Goal: Task Accomplishment & Management: Manage account settings

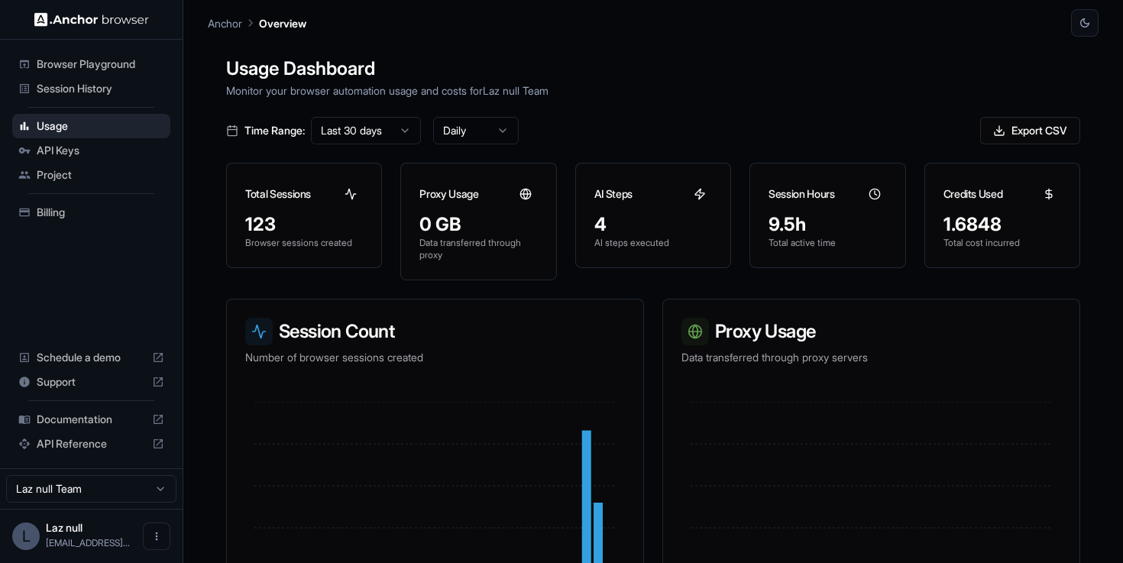
click at [69, 209] on span "Billing" at bounding box center [101, 212] width 128 height 15
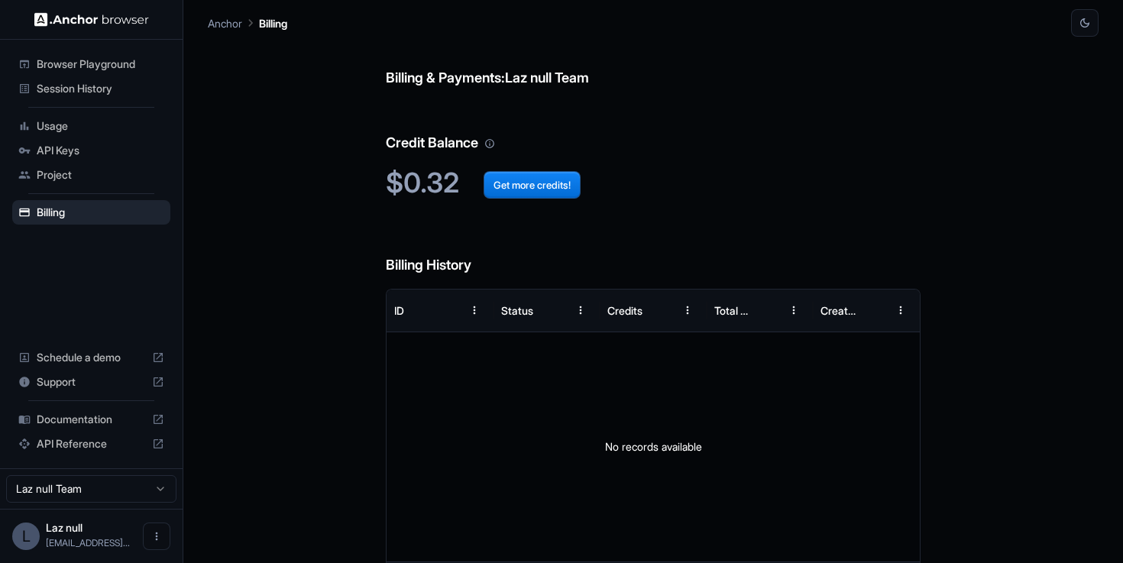
click at [139, 137] on ul "Browser Playground Session History Usage API Keys Project Billing" at bounding box center [91, 138] width 170 height 185
click at [135, 121] on span "Usage" at bounding box center [101, 125] width 128 height 15
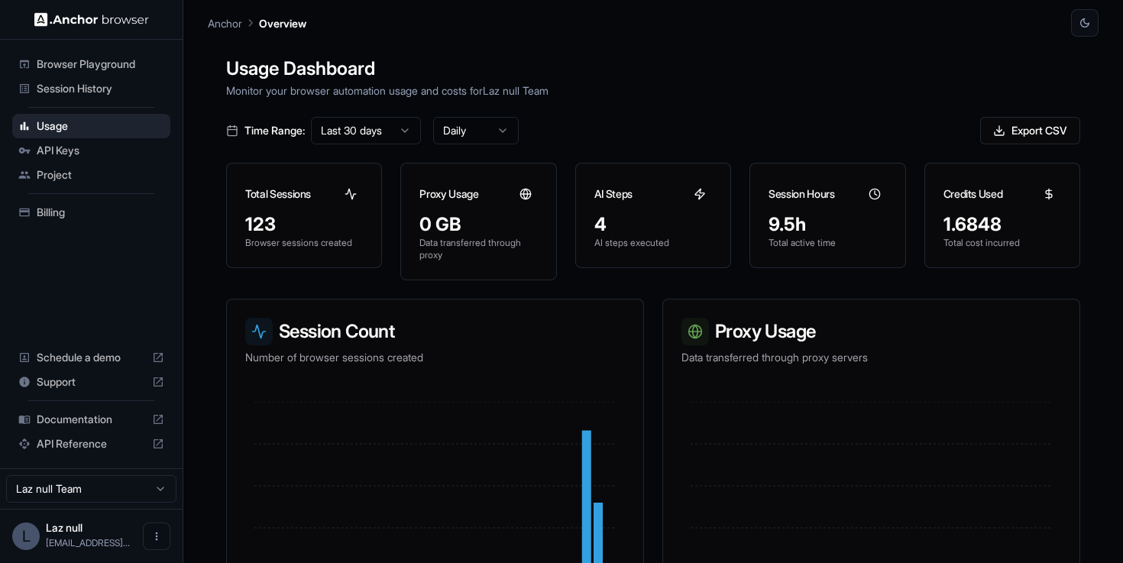
click at [125, 68] on span "Browser Playground" at bounding box center [101, 64] width 128 height 15
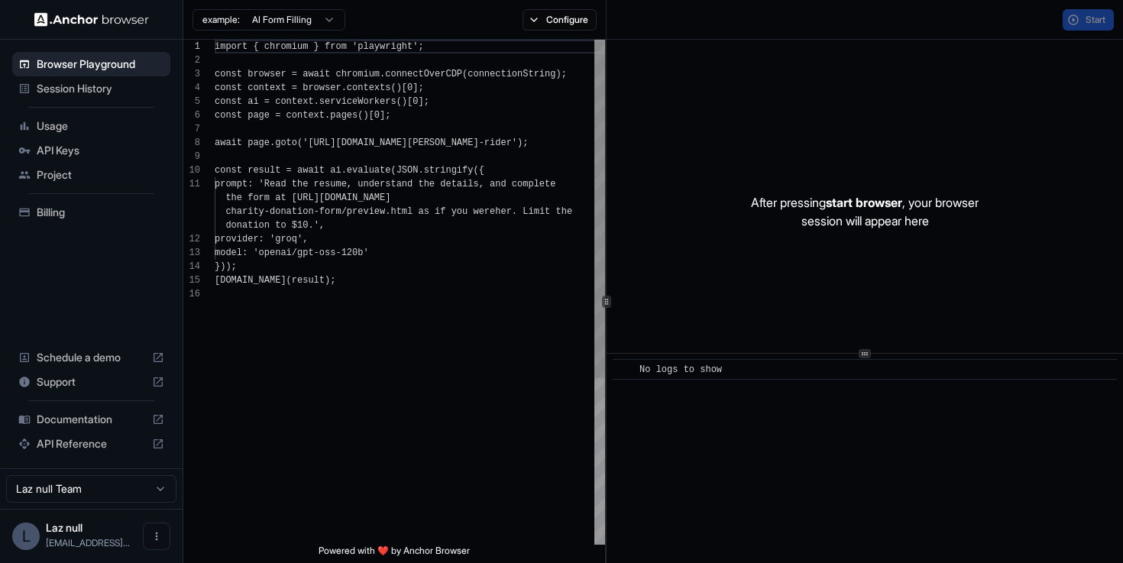
scroll to position [137, 0]
click at [125, 86] on span "Session History" at bounding box center [101, 88] width 128 height 15
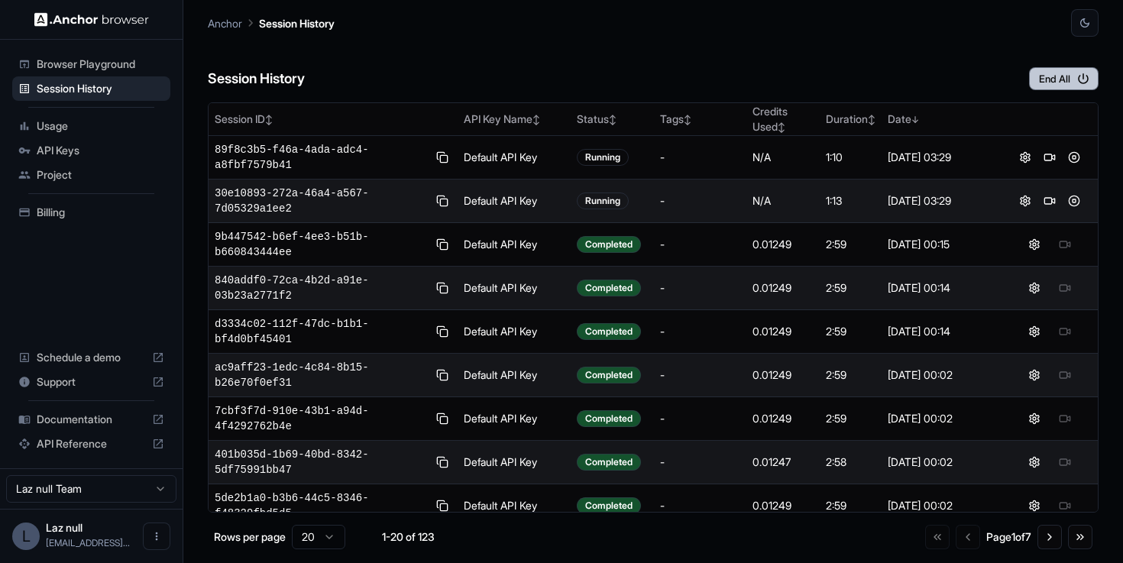
click at [1065, 70] on button "End All" at bounding box center [1064, 78] width 70 height 23
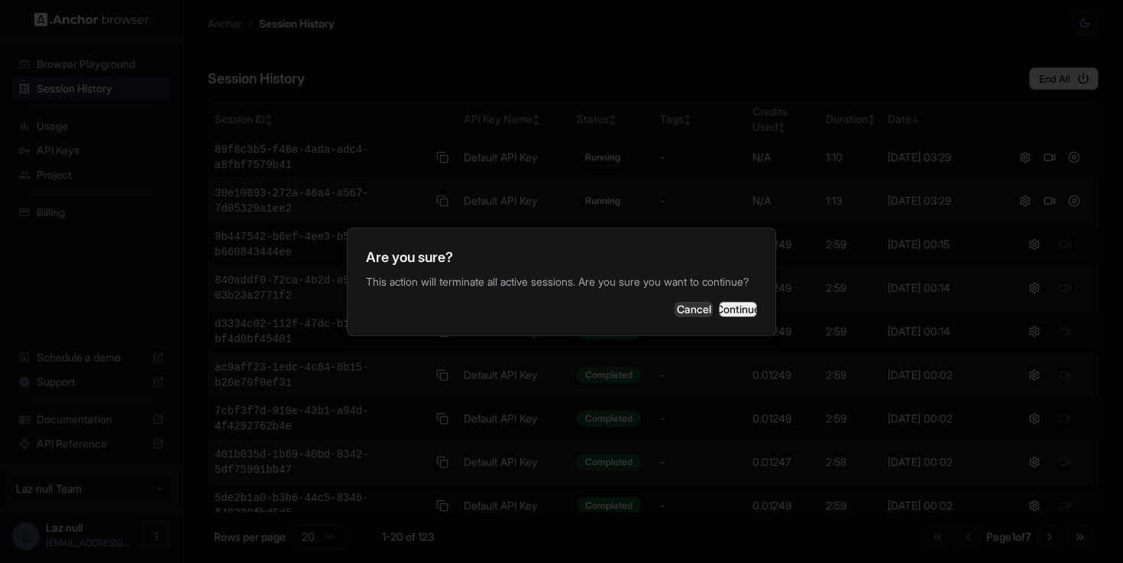
click at [719, 317] on button "Continue" at bounding box center [738, 309] width 38 height 15
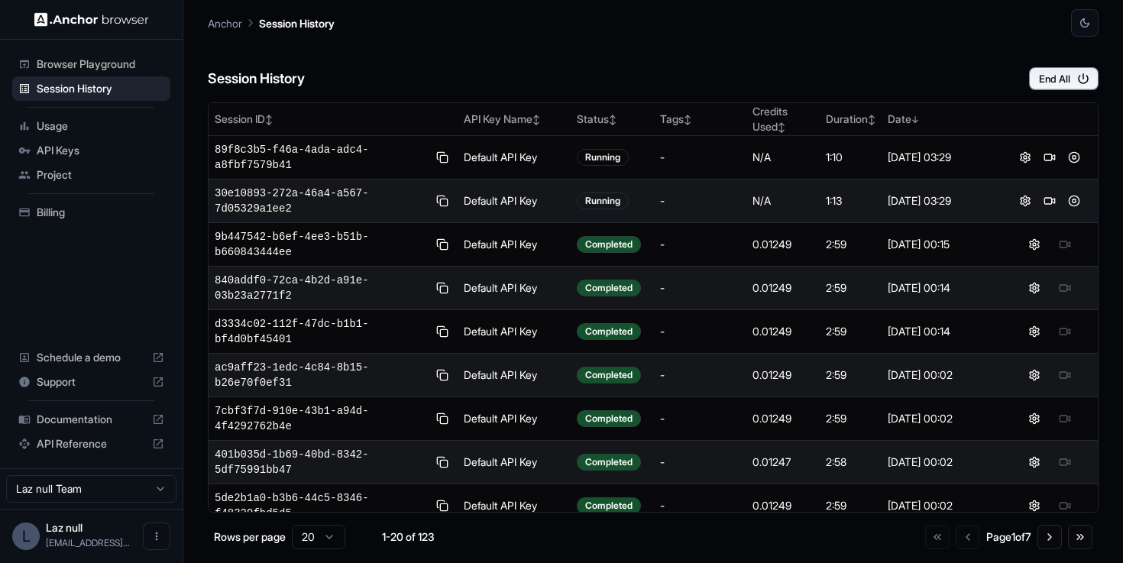
click at [83, 186] on ul "Browser Playground Session History Usage API Keys Project Billing" at bounding box center [91, 138] width 170 height 185
click at [82, 212] on span "Billing" at bounding box center [101, 212] width 128 height 15
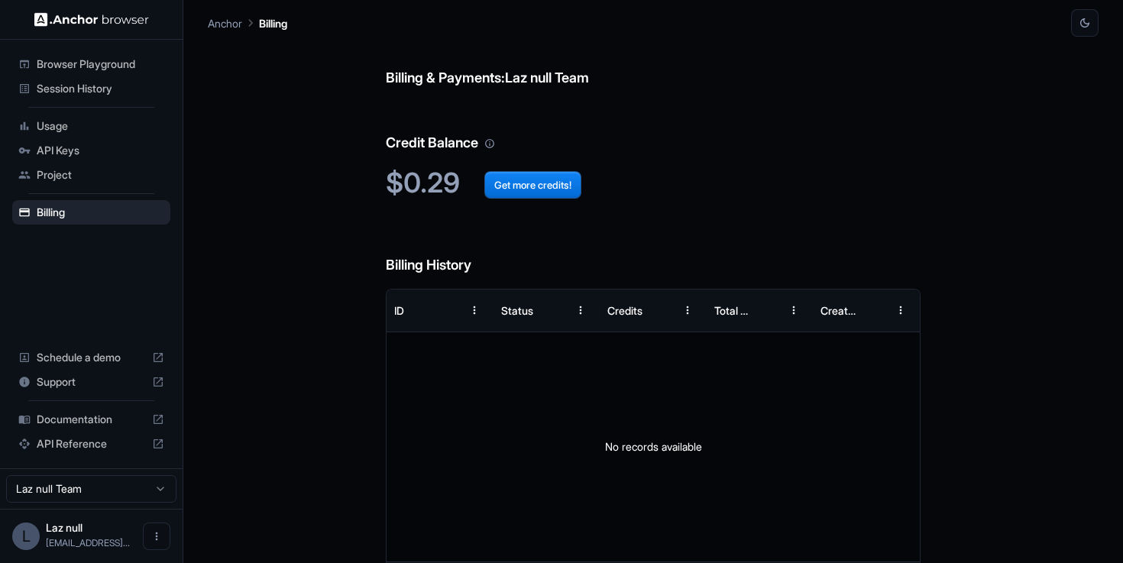
click at [84, 189] on ul "Browser Playground Session History Usage API Keys Project Billing" at bounding box center [91, 138] width 170 height 185
click at [88, 183] on div "Project" at bounding box center [91, 175] width 158 height 24
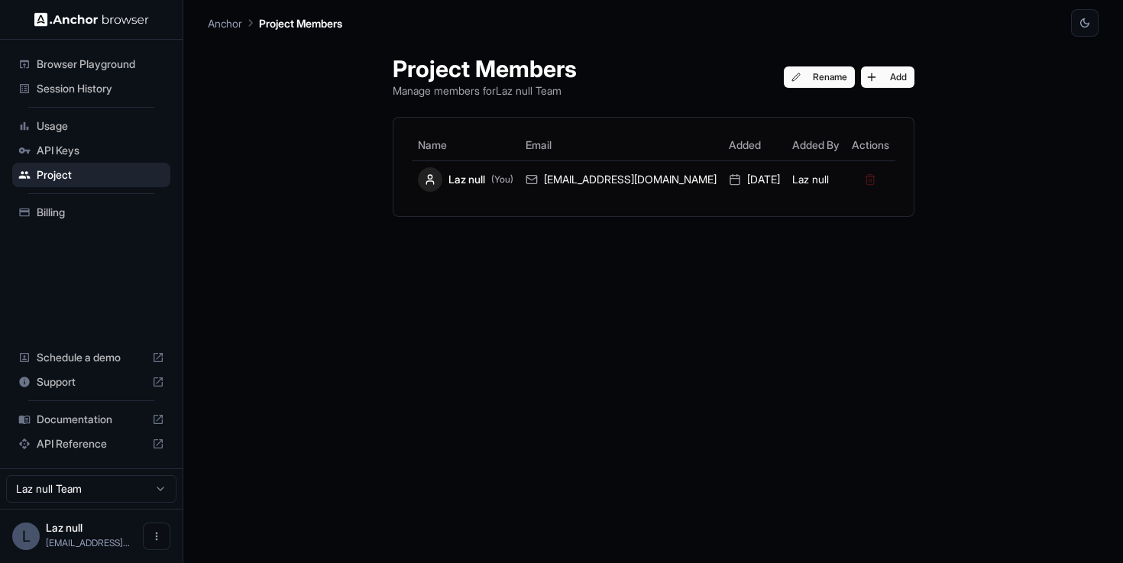
click at [100, 163] on li "Project" at bounding box center [91, 175] width 158 height 24
click at [108, 152] on span "API Keys" at bounding box center [101, 150] width 128 height 15
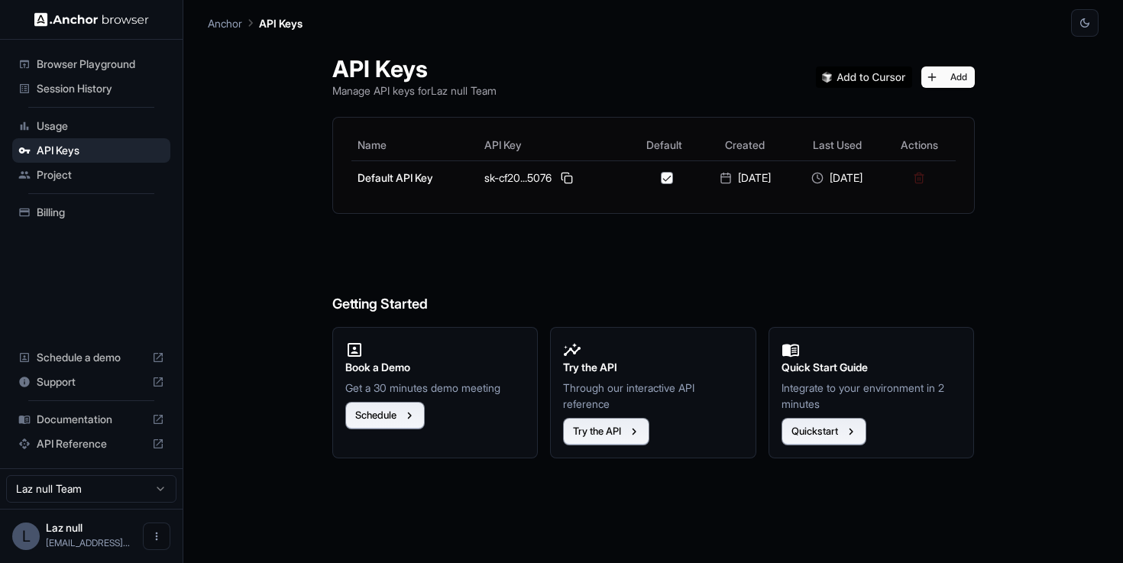
click at [117, 74] on div "Browser Playground" at bounding box center [91, 64] width 158 height 24
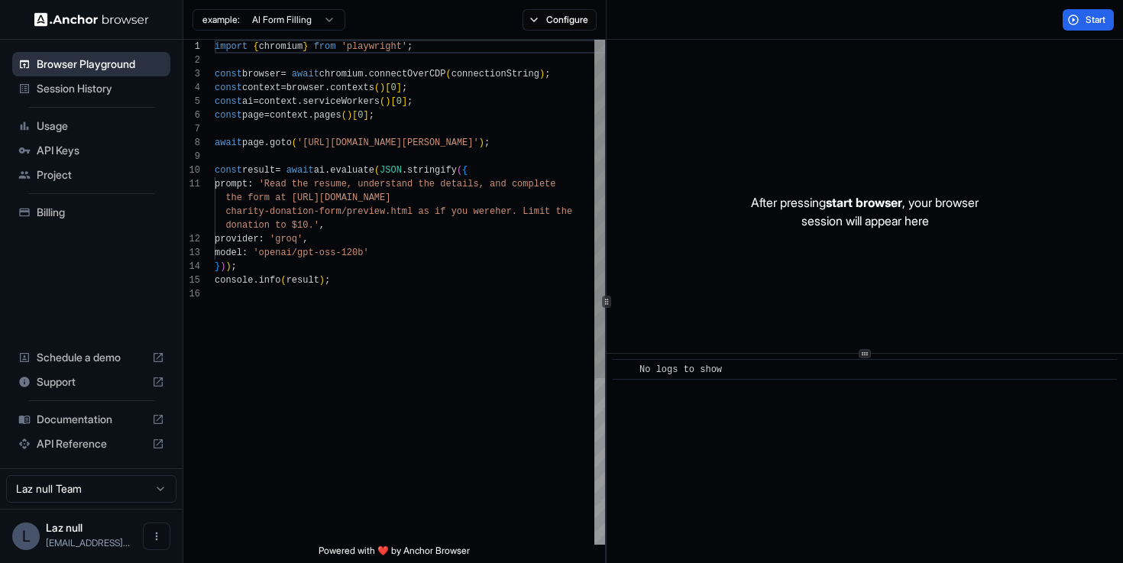
scroll to position [137, 0]
click at [108, 93] on span "Session History" at bounding box center [101, 88] width 128 height 15
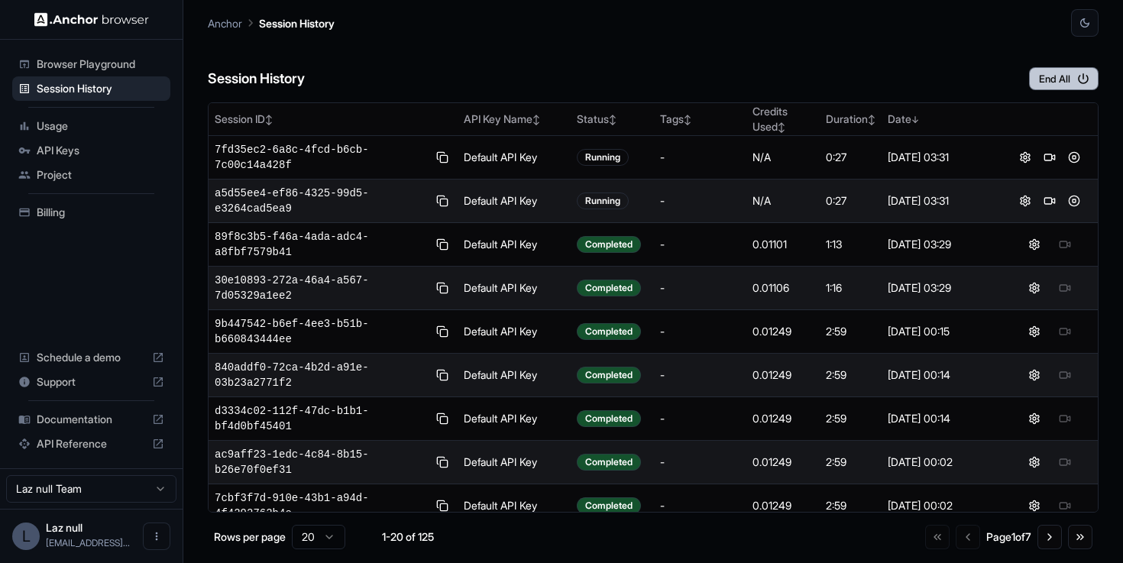
click at [1033, 82] on button "End All" at bounding box center [1064, 78] width 70 height 23
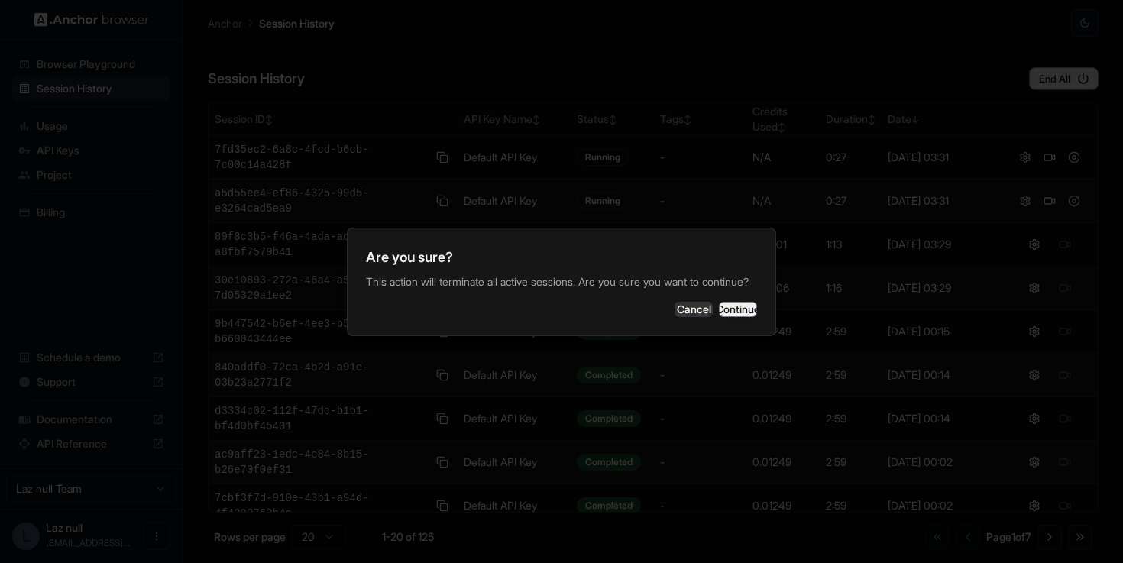
click at [747, 309] on button "Continue" at bounding box center [738, 309] width 38 height 15
